Goal: Transaction & Acquisition: Download file/media

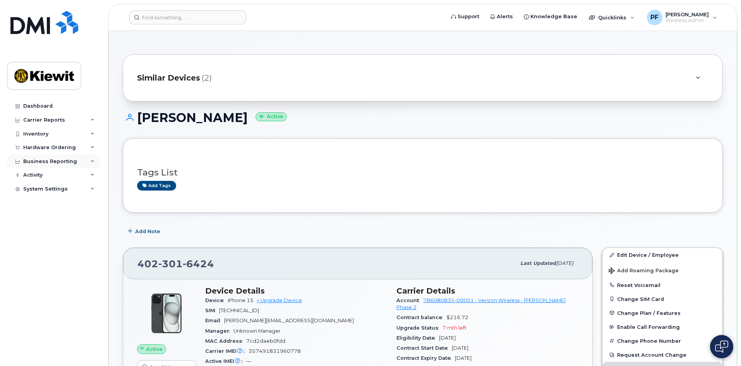
click at [65, 161] on div "Business Reporting" at bounding box center [50, 161] width 54 height 6
click at [89, 119] on div "Carrier Reports" at bounding box center [54, 120] width 94 height 14
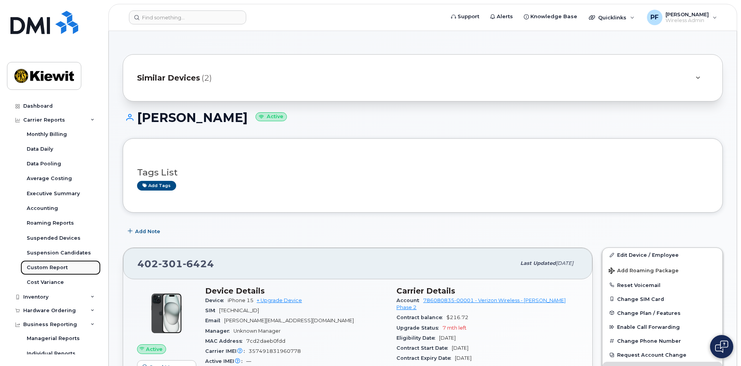
click at [63, 263] on link "Custom Report" at bounding box center [61, 267] width 80 height 15
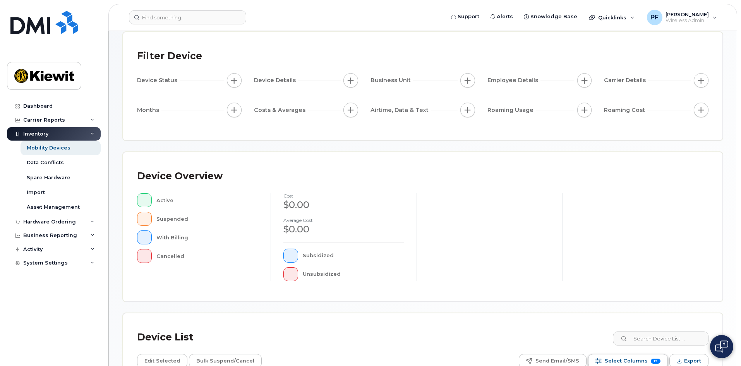
scroll to position [180, 0]
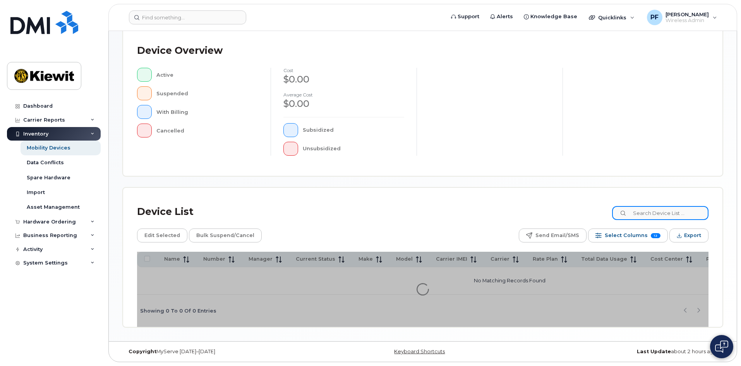
click at [654, 217] on input at bounding box center [660, 213] width 96 height 14
type input "105185"
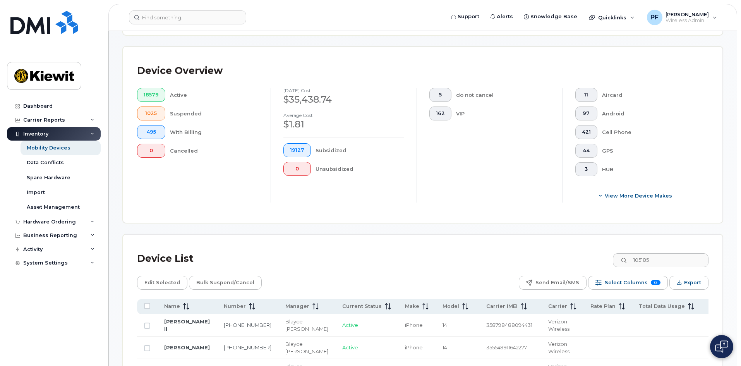
scroll to position [258, 0]
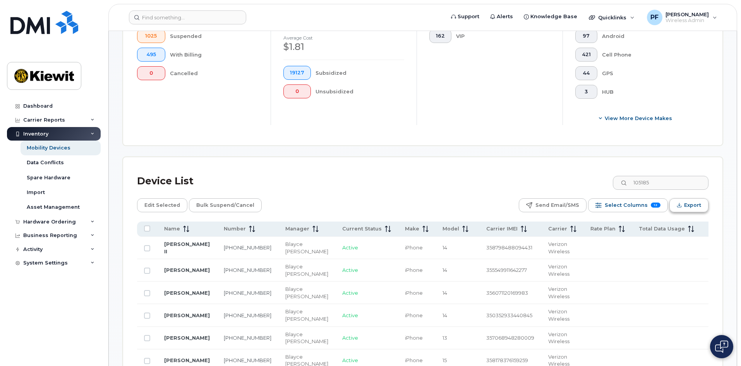
click at [684, 202] on span "Export" at bounding box center [692, 205] width 17 height 12
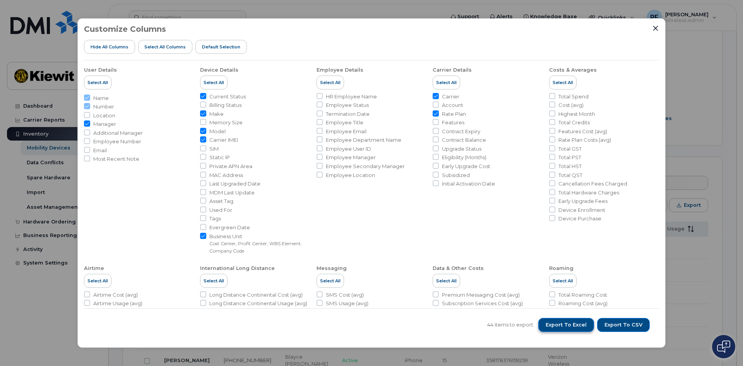
click at [563, 325] on span "Export to Excel" at bounding box center [566, 324] width 41 height 7
click at [655, 27] on icon "Close" at bounding box center [655, 28] width 5 height 5
